Goal: Task Accomplishment & Management: Complete application form

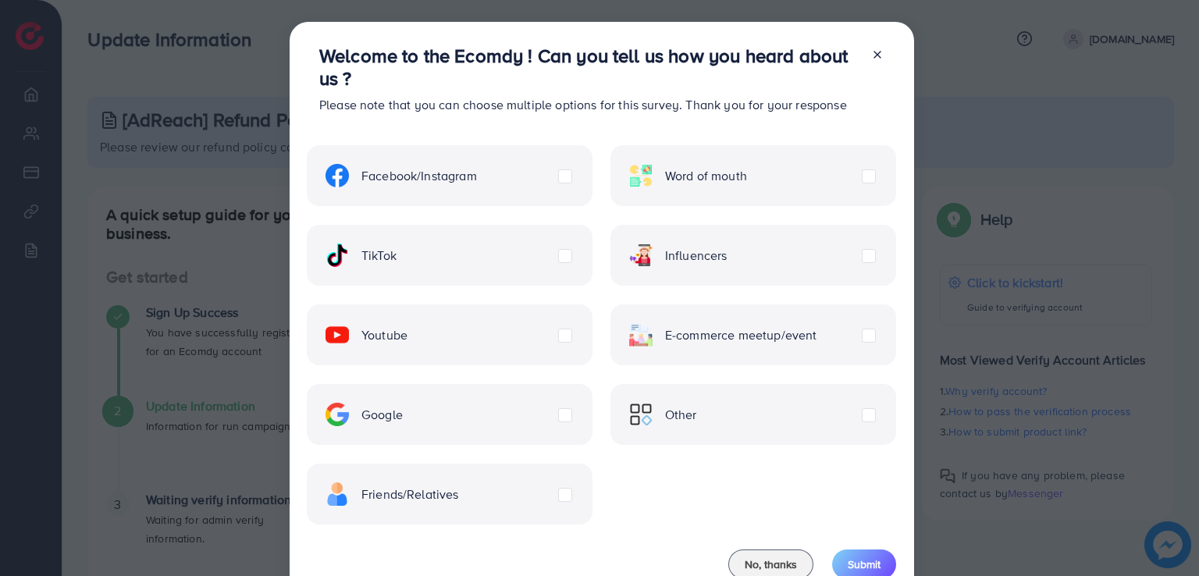
click at [717, 423] on div "Other" at bounding box center [753, 414] width 286 height 61
click at [697, 410] on label "Other" at bounding box center [663, 414] width 68 height 23
click at [873, 567] on span "Submit" at bounding box center [864, 565] width 33 height 16
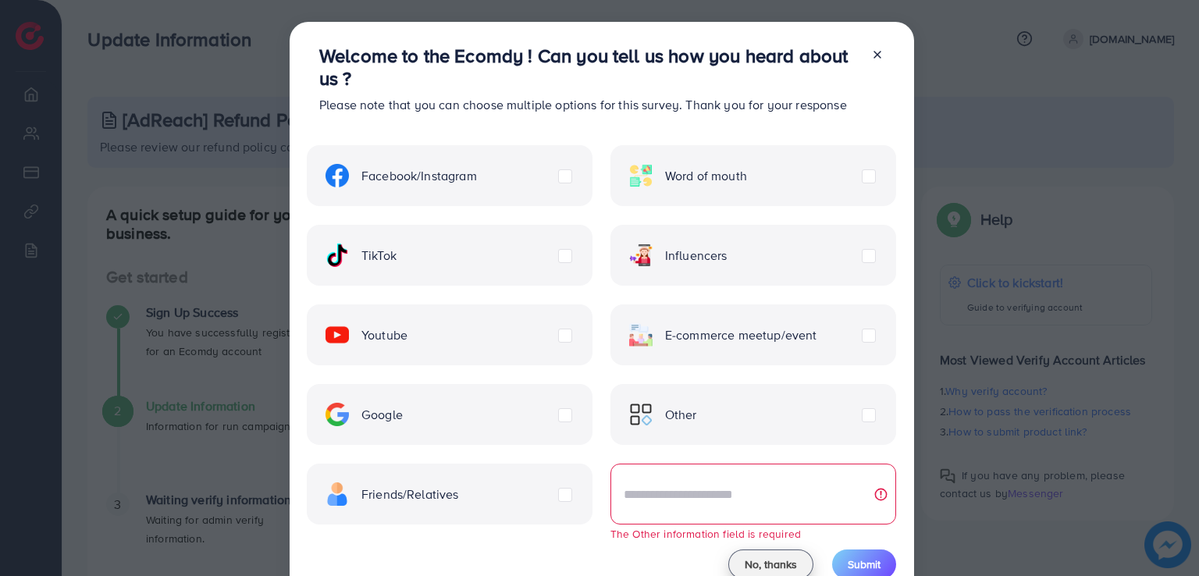
click at [746, 572] on button "No, thanks" at bounding box center [770, 564] width 85 height 30
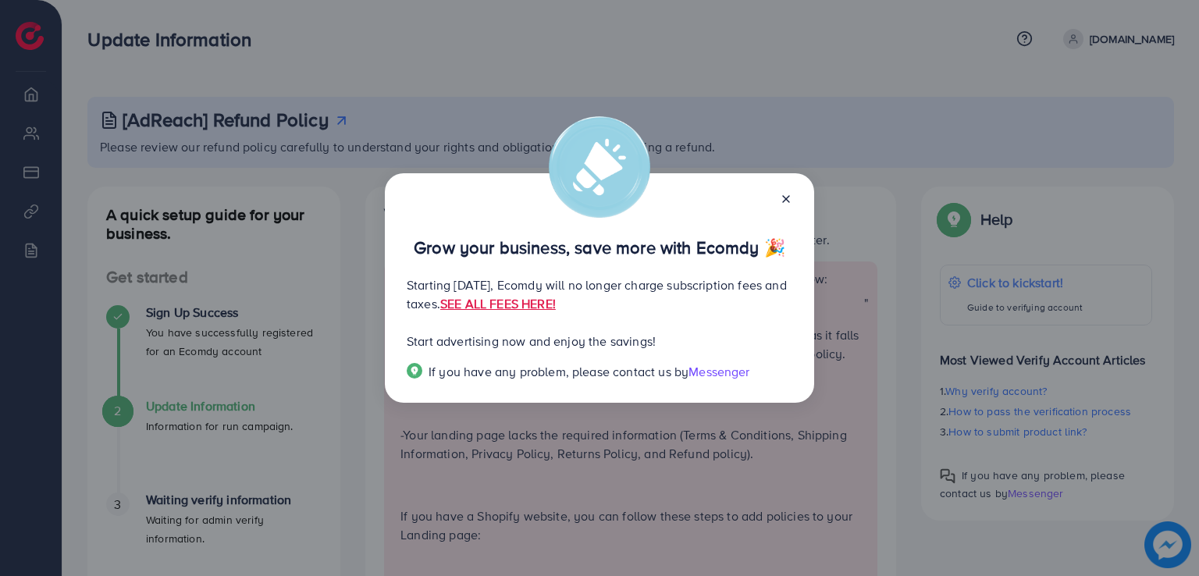
click at [521, 46] on div "Grow your business, save more with Ecomdy 🎉 Starting September 29, 2025, Ecomdy…" at bounding box center [599, 288] width 1199 height 576
click at [556, 302] on link "SEE ALL FEES HERE!" at bounding box center [498, 303] width 116 height 17
click at [699, 376] on span "Messenger" at bounding box center [718, 371] width 61 height 17
click at [783, 197] on icon at bounding box center [786, 199] width 12 height 12
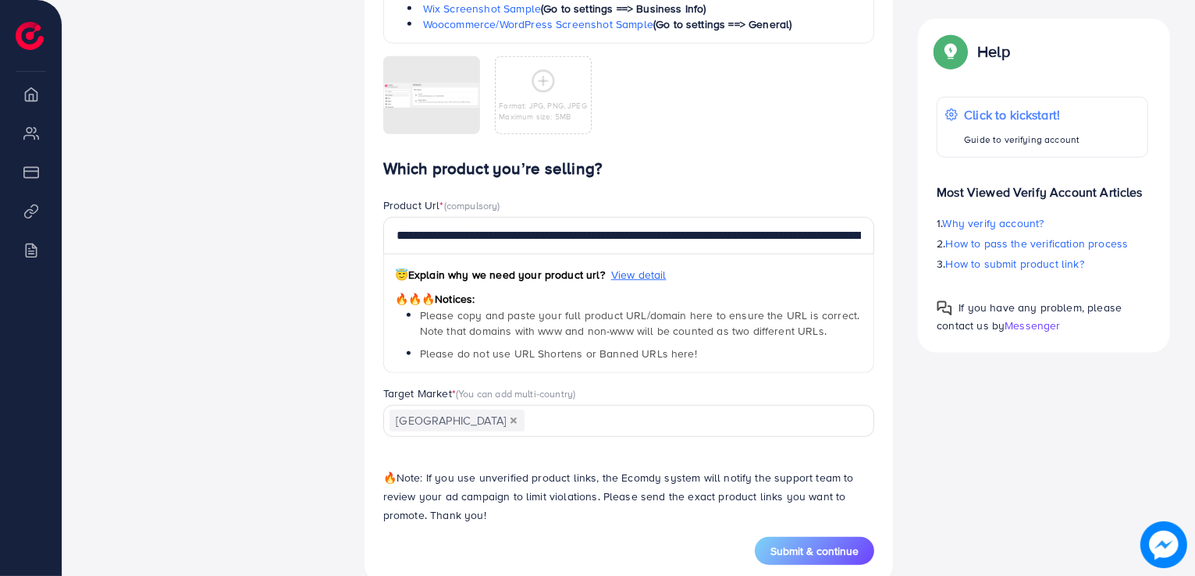
scroll to position [1313, 0]
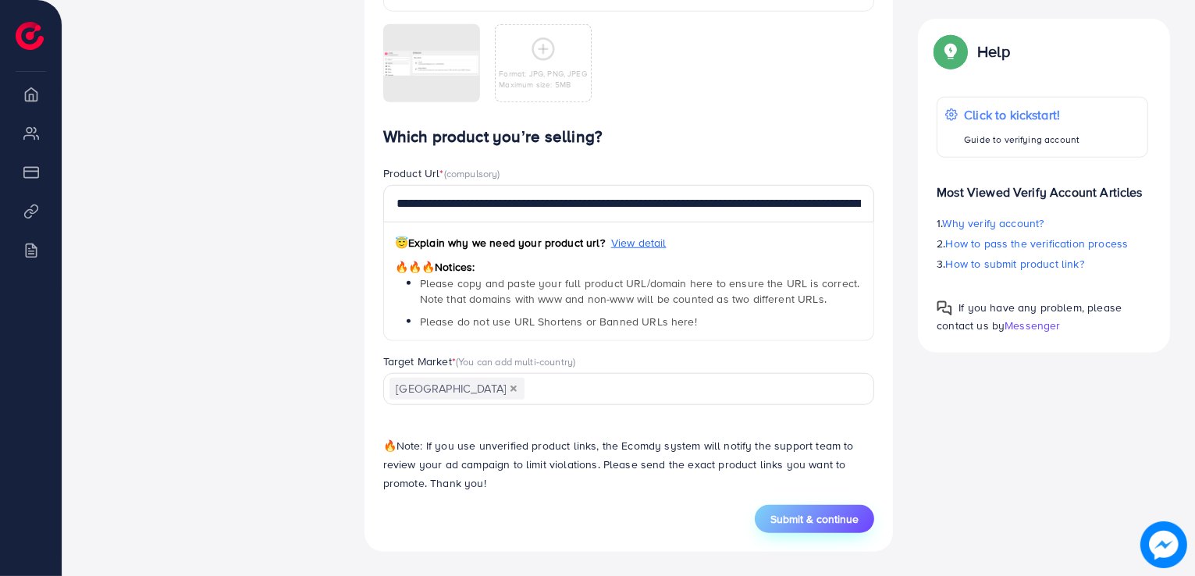
click at [773, 522] on span "Submit & continue" at bounding box center [814, 519] width 88 height 16
click at [1164, 41] on line at bounding box center [1161, 39] width 5 height 5
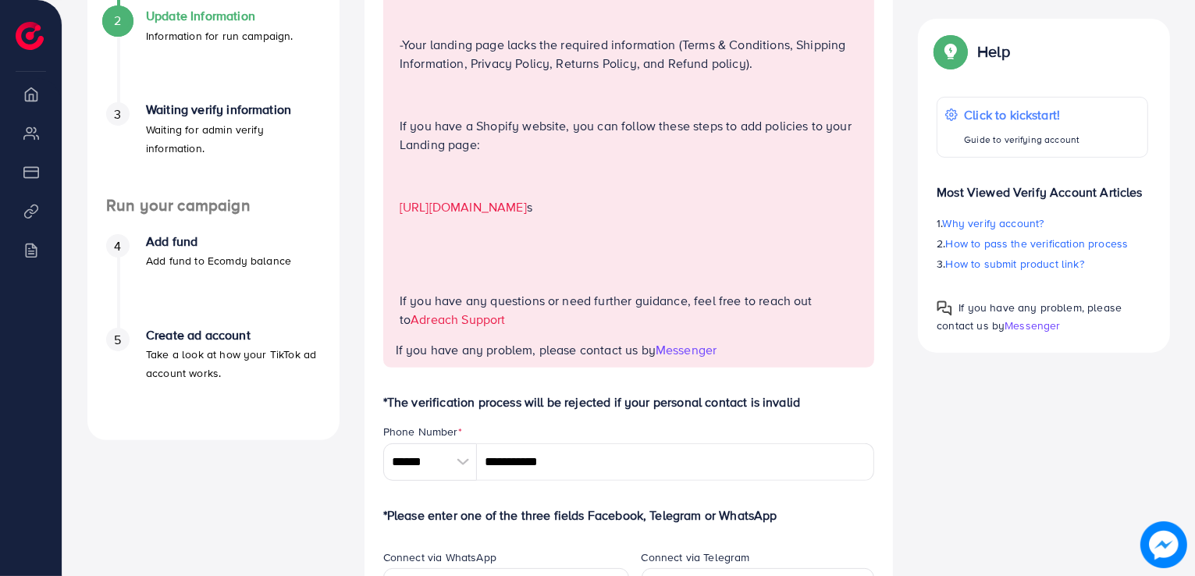
scroll to position [312, 0]
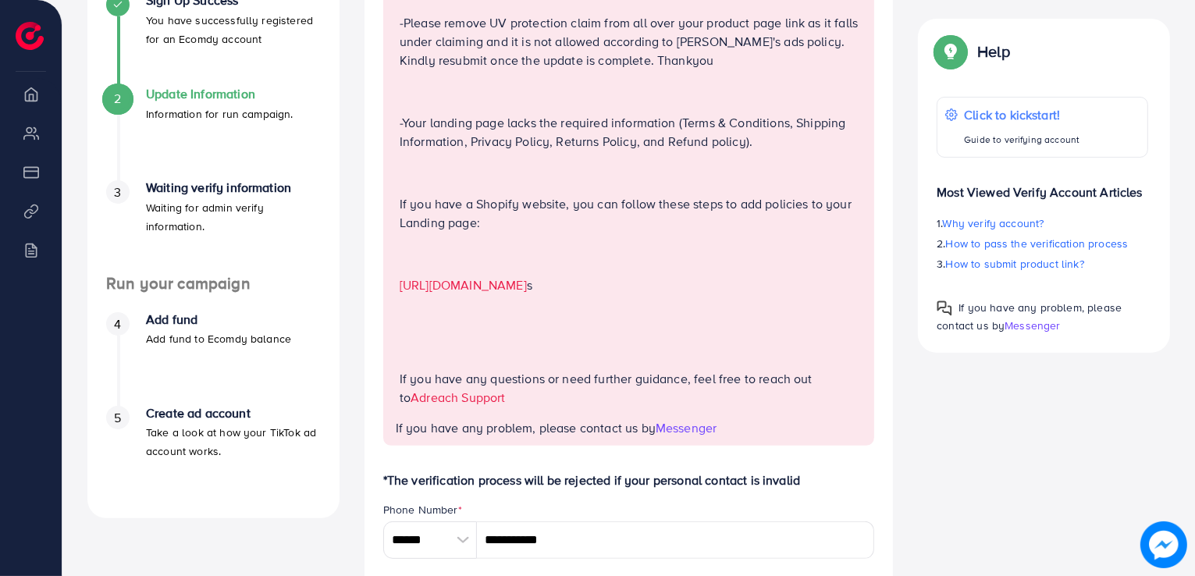
click at [527, 283] on link "[URL][DOMAIN_NAME]" at bounding box center [463, 284] width 127 height 17
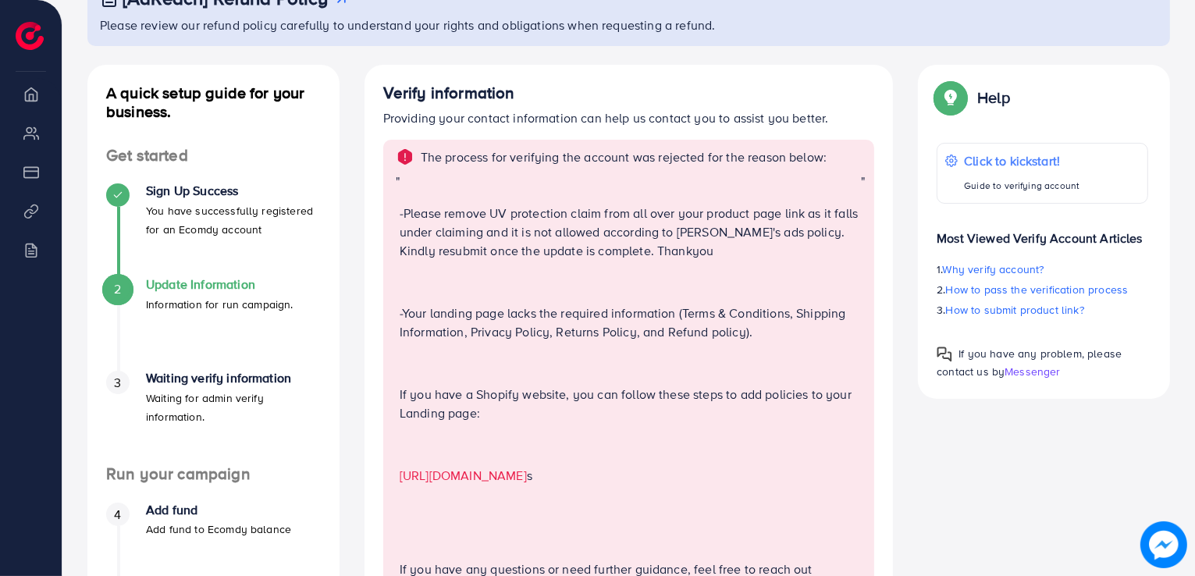
scroll to position [0, 0]
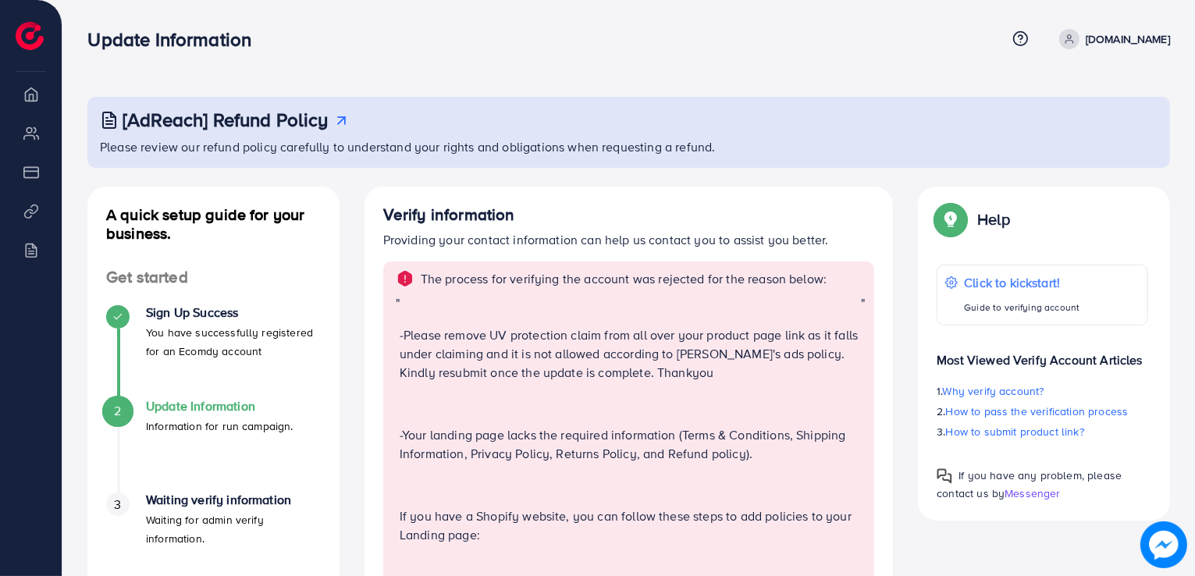
click at [453, 62] on nav "Update Information Help Center Contact Support Term and policy About Us Luminas…" at bounding box center [628, 38] width 1083 height 55
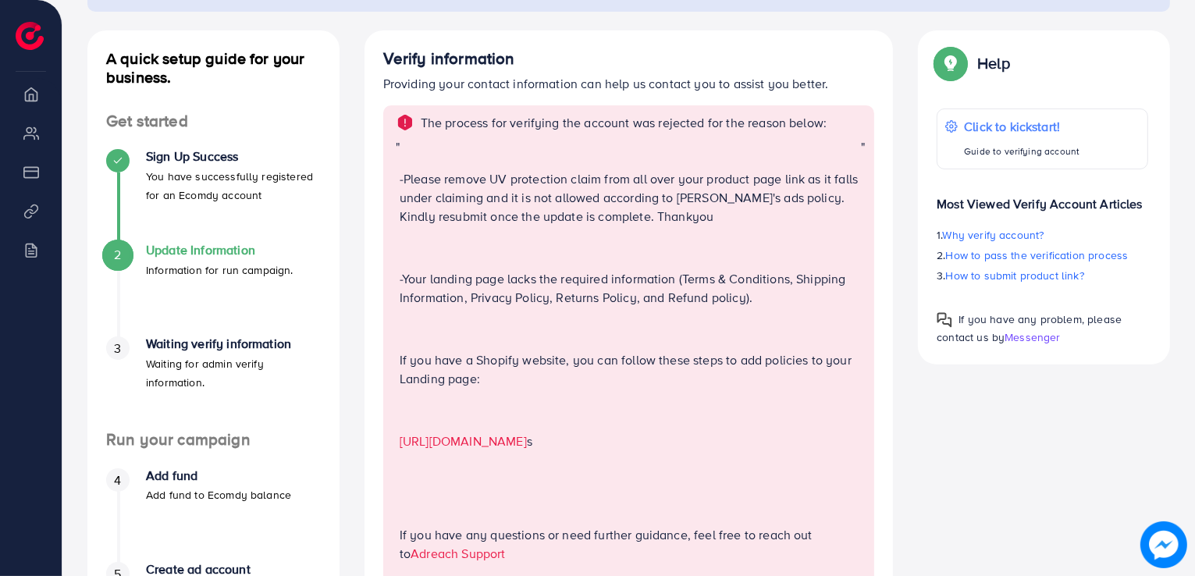
scroll to position [156, 0]
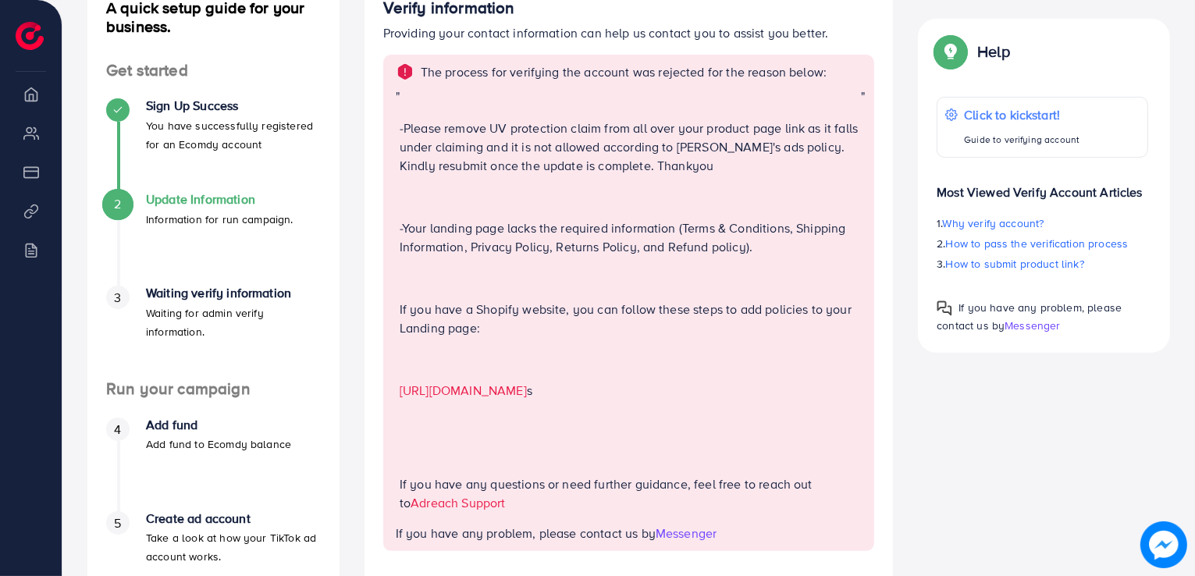
scroll to position [234, 0]
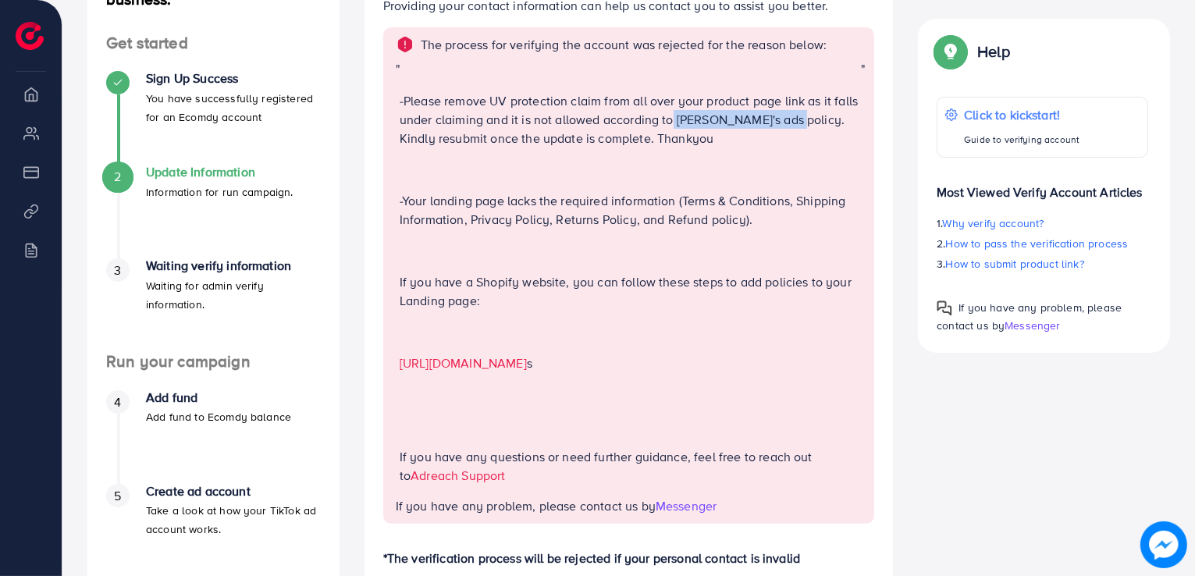
drag, startPoint x: 702, startPoint y: 120, endPoint x: 813, endPoint y: 119, distance: 110.8
click at [813, 119] on p "-Please remove UV protection claim from all over your product page link as it f…" at bounding box center [630, 119] width 461 height 56
copy p "Tiktok's ads policy."
click at [592, 76] on p at bounding box center [630, 69] width 461 height 19
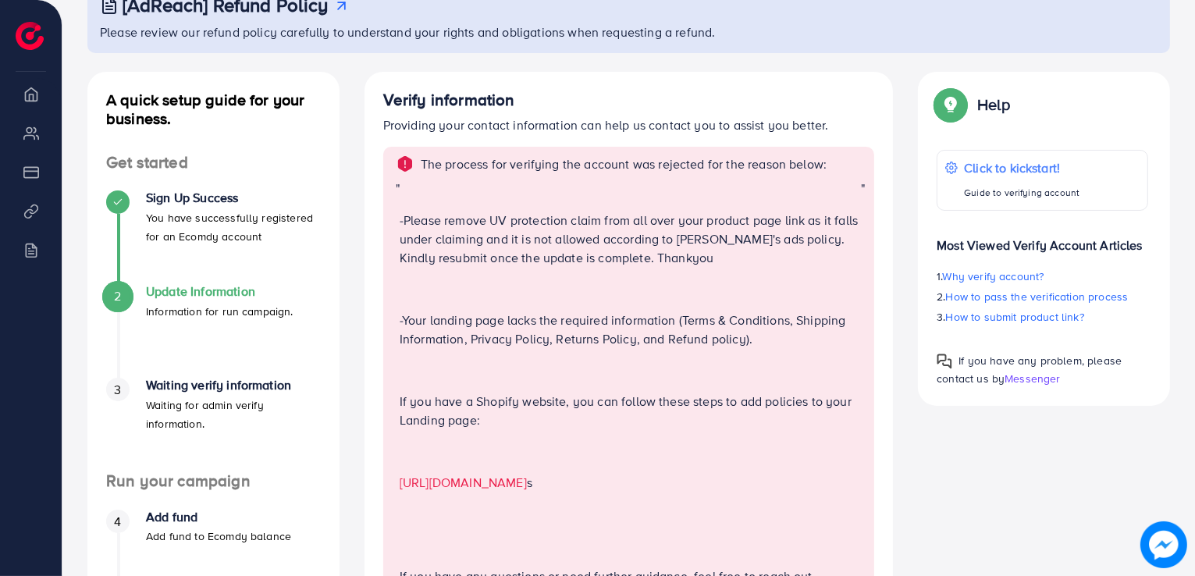
scroll to position [0, 0]
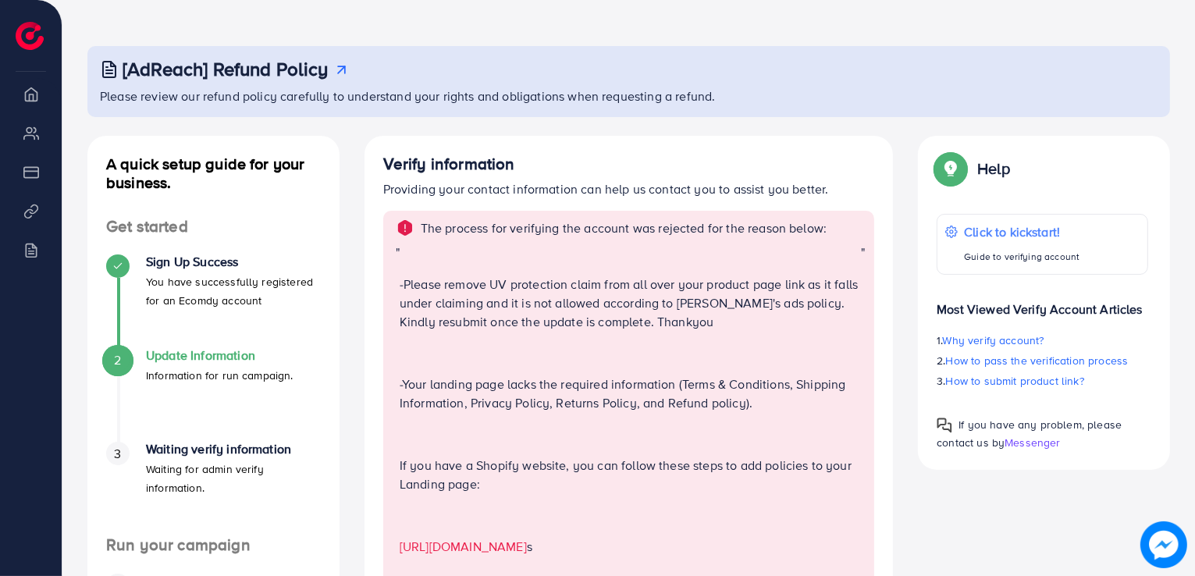
scroll to position [78, 0]
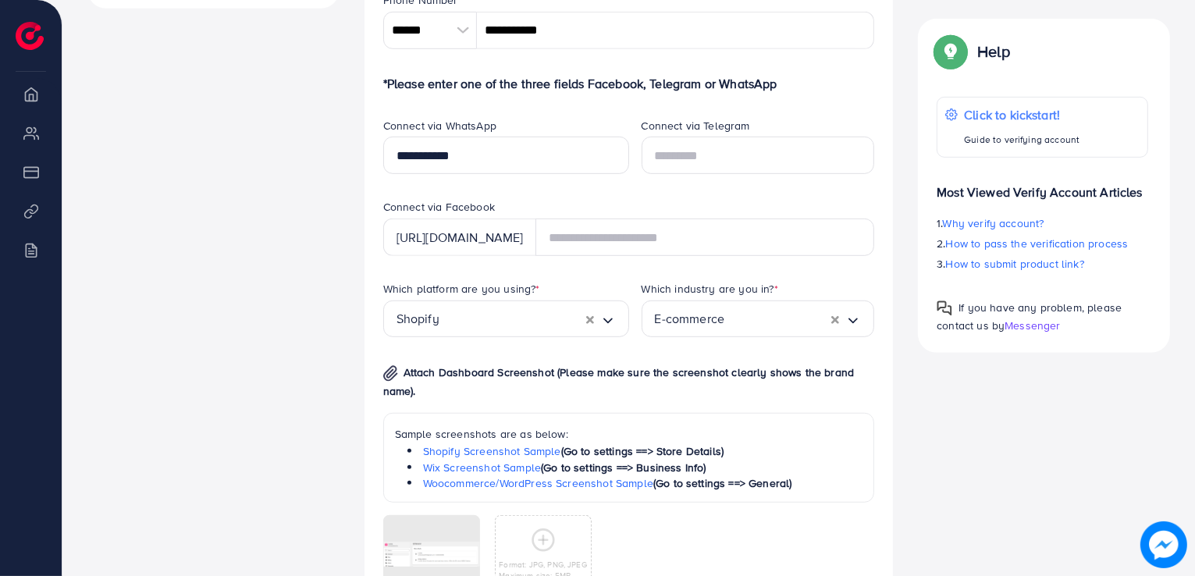
scroll to position [624, 0]
